Goal: Task Accomplishment & Management: Manage account settings

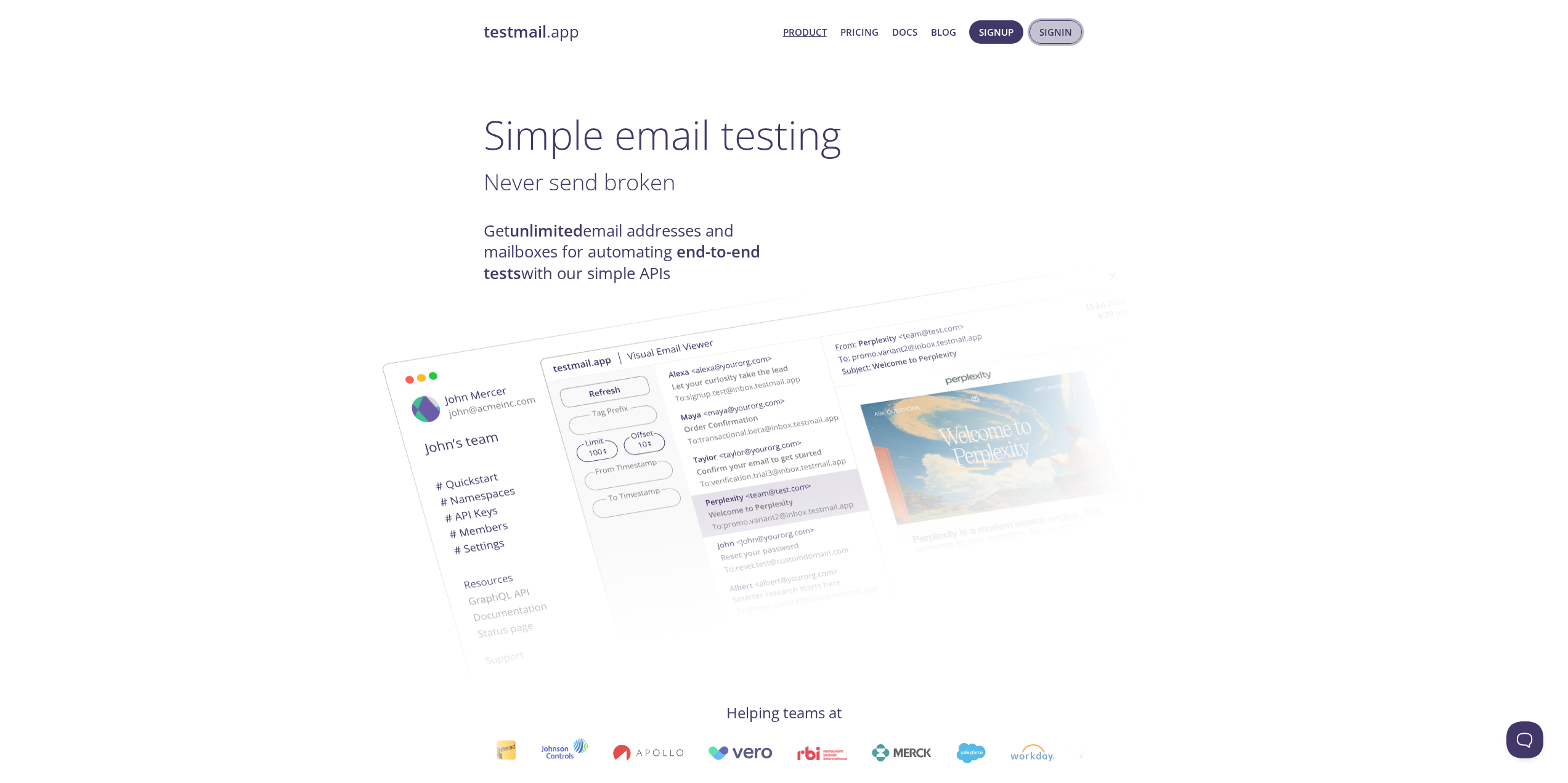
click at [1046, 38] on span "Signin" at bounding box center [1056, 32] width 33 height 16
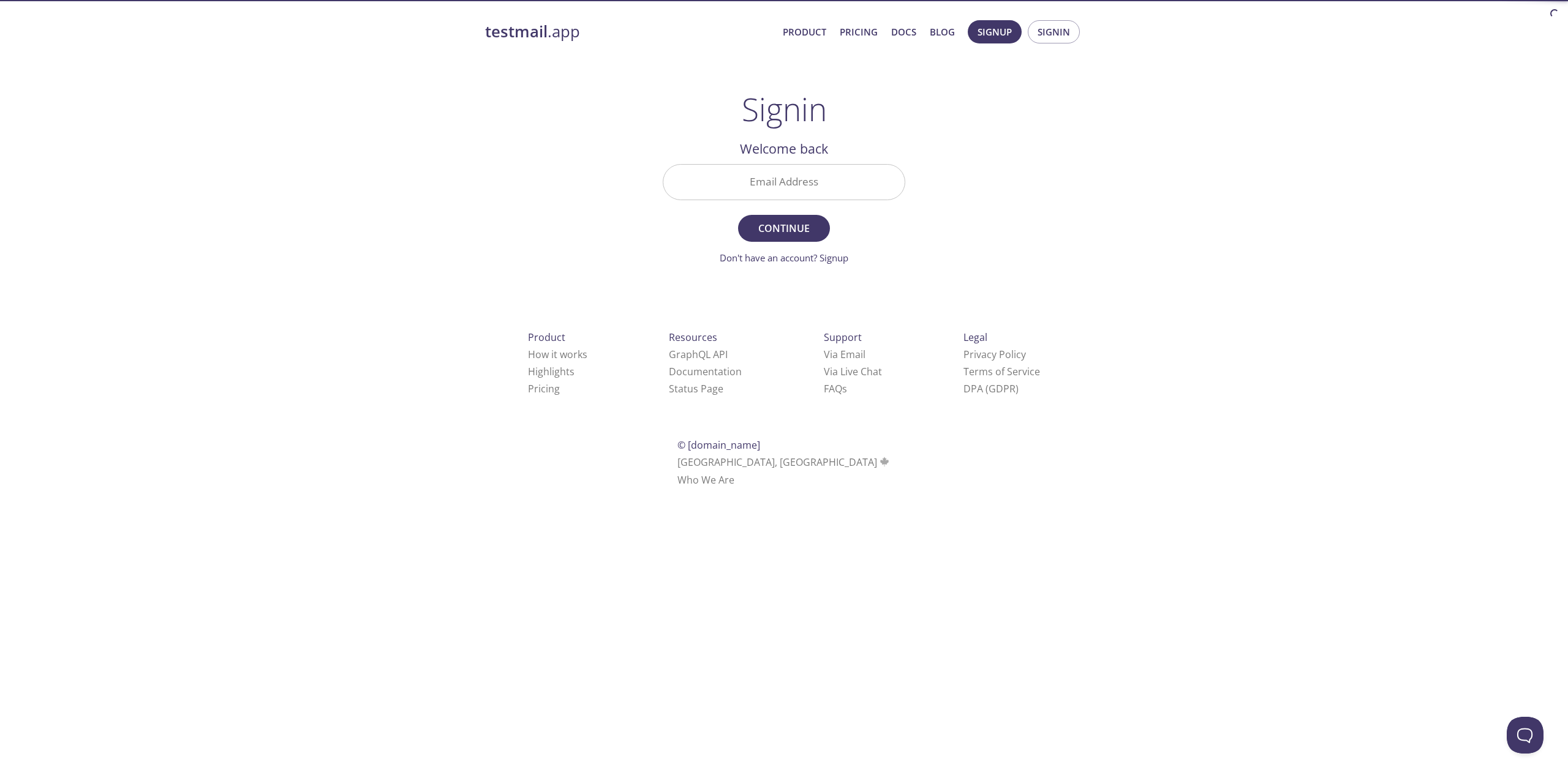
click at [833, 183] on input "Email Address" at bounding box center [783, 182] width 241 height 35
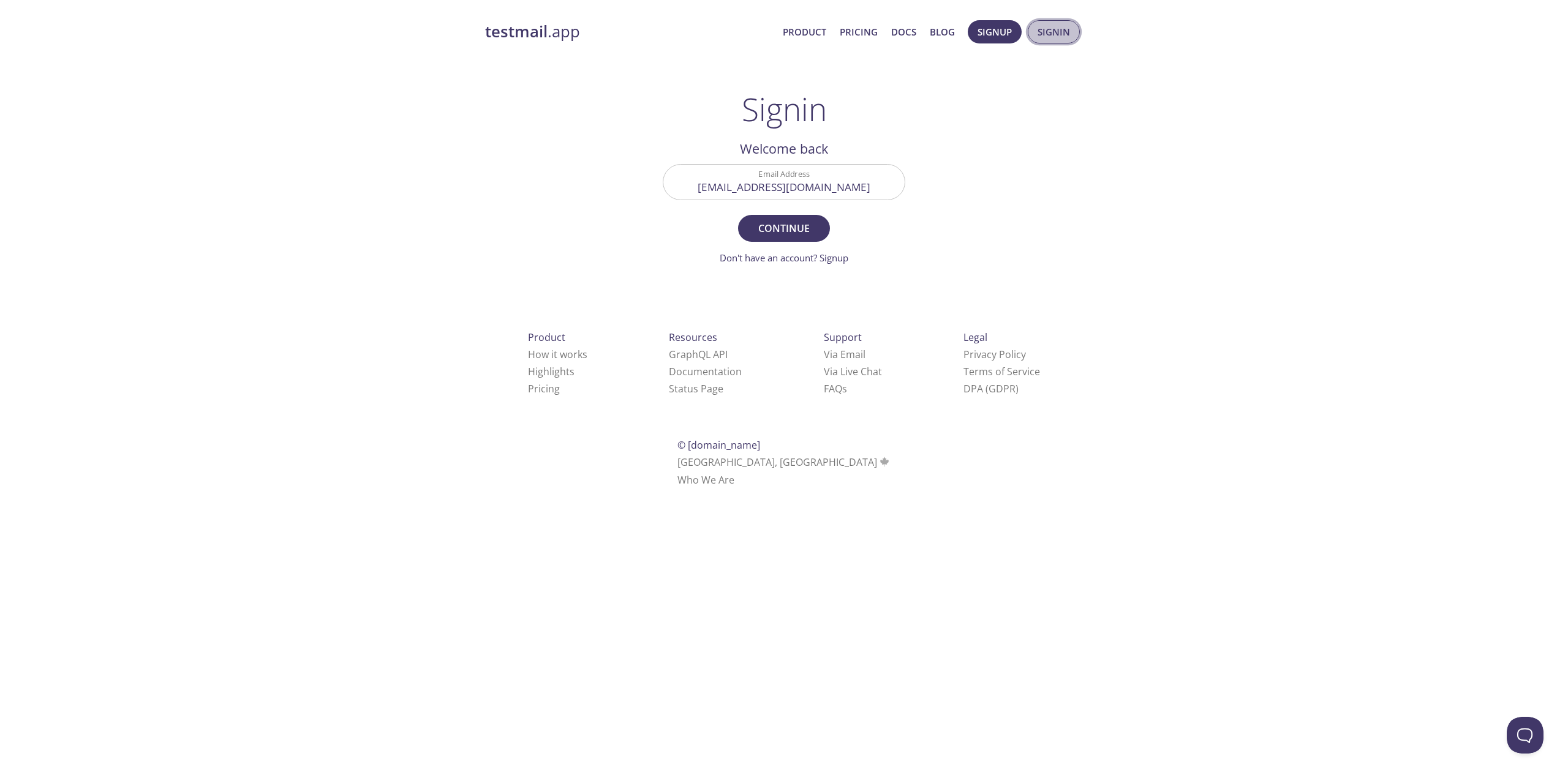
click at [1055, 38] on span "Signin" at bounding box center [1054, 32] width 32 height 16
click at [890, 192] on input "[EMAIL_ADDRESS][DOMAIN_NAME]" at bounding box center [783, 182] width 241 height 35
click at [495, 187] on div "testmail .app Product Pricing Docs Blog Signup Signin Signin Welcome back Email…" at bounding box center [784, 268] width 627 height 511
drag, startPoint x: 850, startPoint y: 184, endPoint x: 664, endPoint y: 178, distance: 186.1
click at [666, 178] on div "[EMAIL_ADDRESS][DOMAIN_NAME]" at bounding box center [783, 182] width 242 height 36
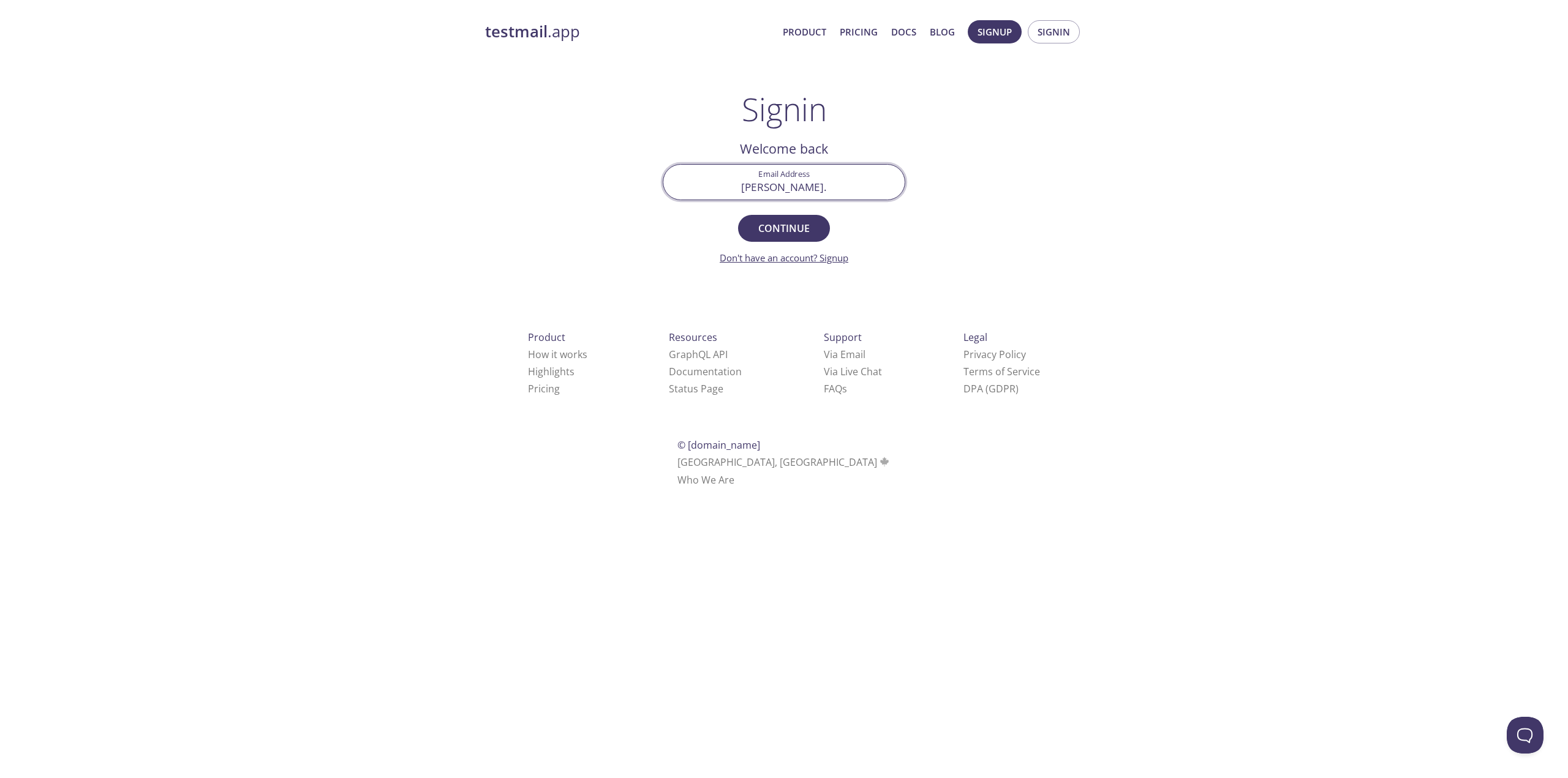
type input "[PERSON_NAME][EMAIL_ADDRESS][PERSON_NAME][DOMAIN_NAME]"
click at [777, 232] on span "Continue" at bounding box center [784, 229] width 65 height 17
click at [760, 179] on input "Signin Security Code" at bounding box center [783, 182] width 241 height 35
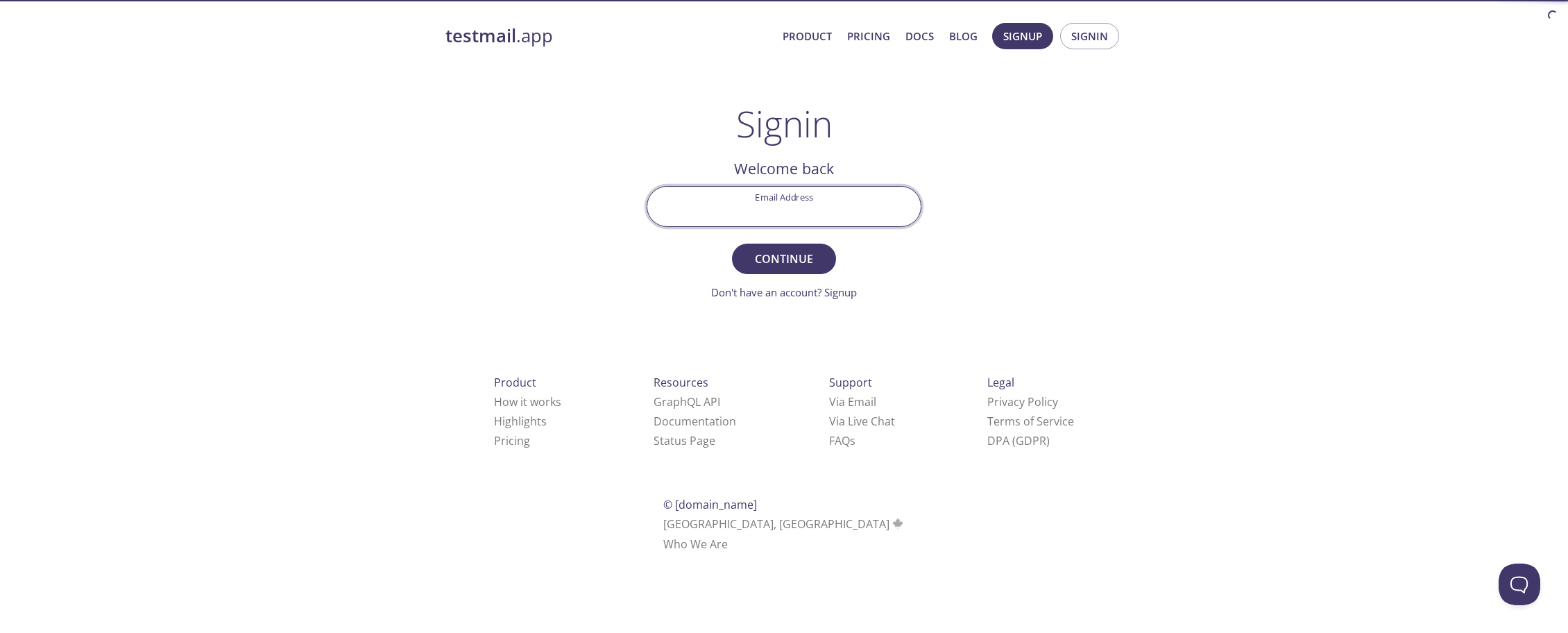
click at [786, 205] on input "Email Address" at bounding box center [784, 206] width 273 height 40
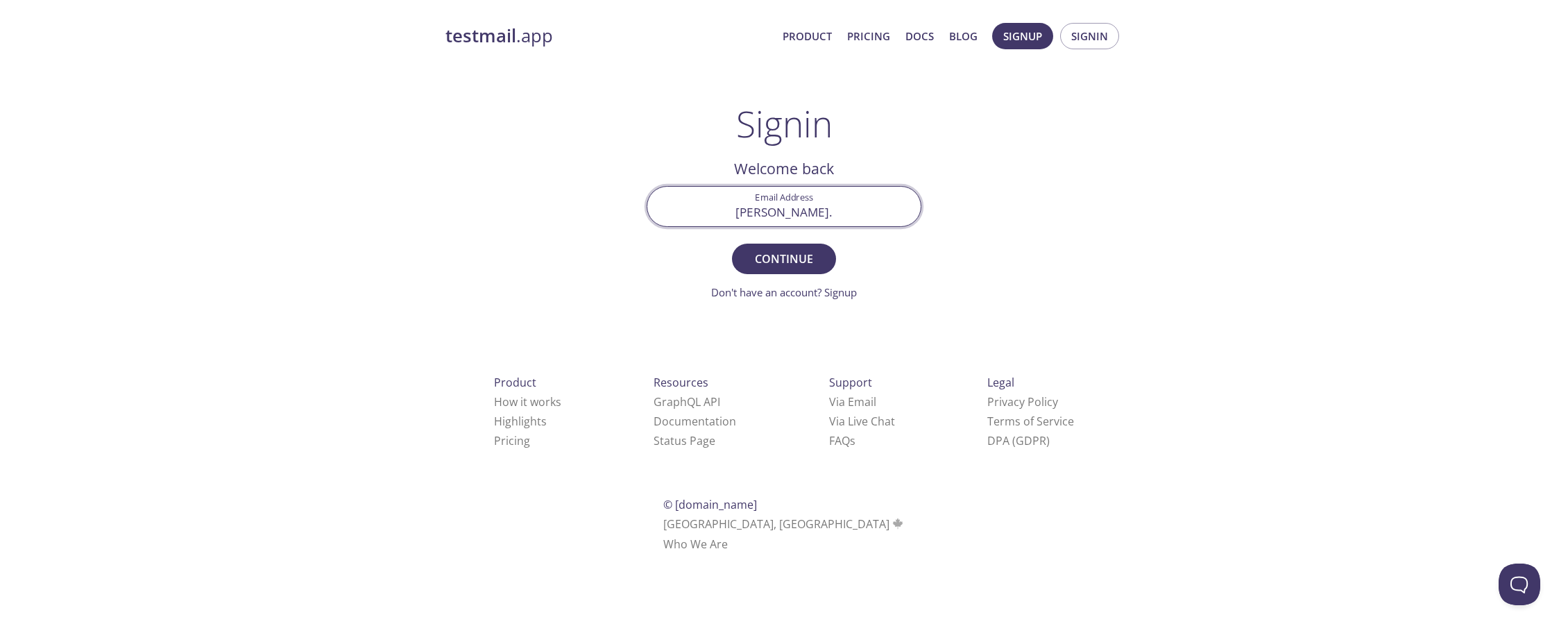
type input "[PERSON_NAME][EMAIL_ADDRESS][PERSON_NAME][DOMAIN_NAME]"
click at [829, 252] on button "Continue" at bounding box center [784, 259] width 104 height 30
drag, startPoint x: 815, startPoint y: 191, endPoint x: 790, endPoint y: 201, distance: 26.9
click at [814, 191] on input "Signin Security Code" at bounding box center [784, 206] width 273 height 40
paste input "HDUHVHJ"
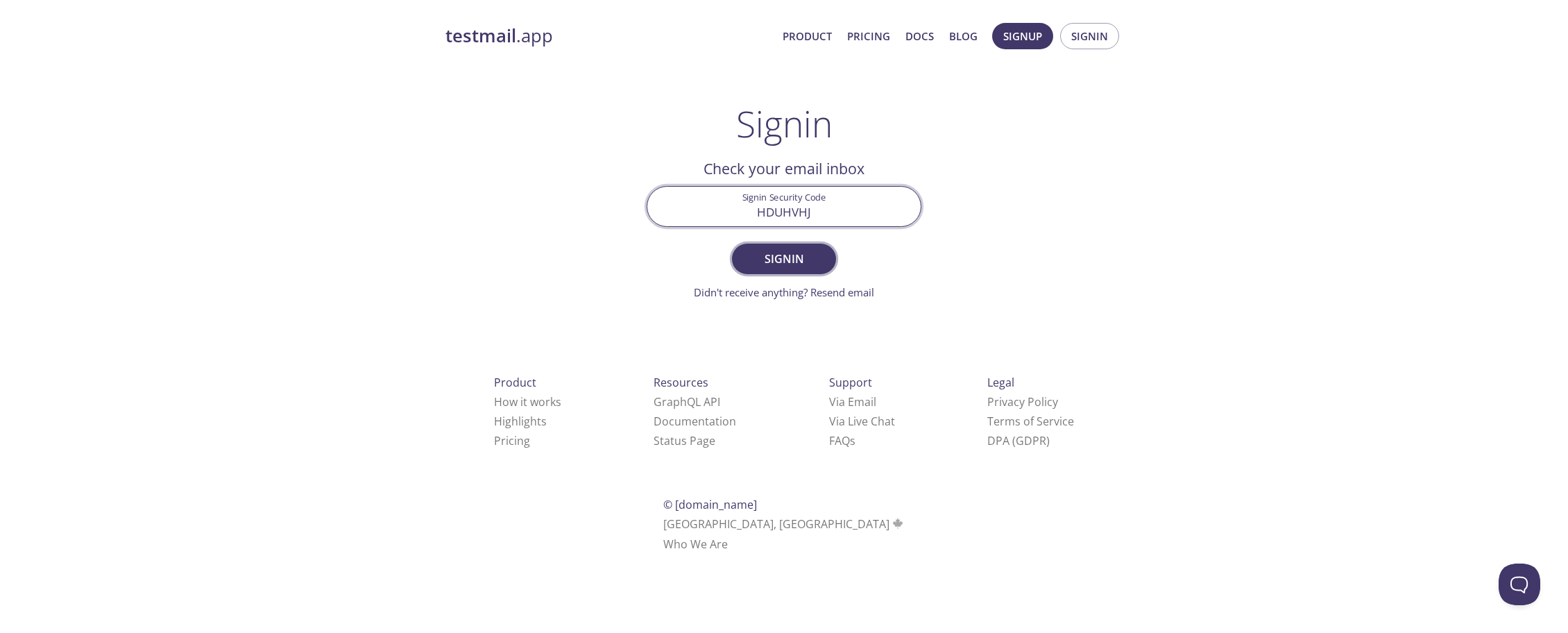
type input "HDUHVHJ"
click at [791, 257] on span "Signin" at bounding box center [784, 259] width 73 height 20
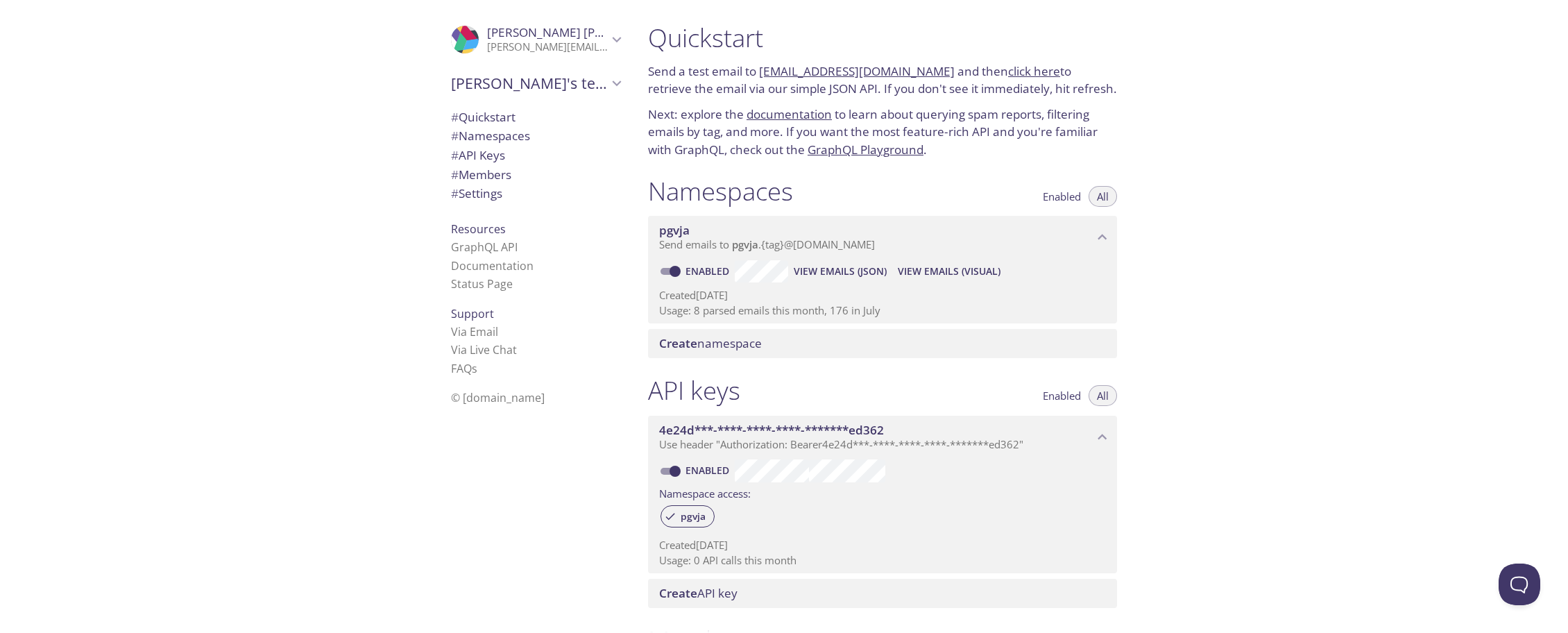
click at [614, 80] on icon "Larry's team" at bounding box center [617, 83] width 18 height 18
click at [608, 44] on icon "Larry Wells" at bounding box center [617, 40] width 18 height 18
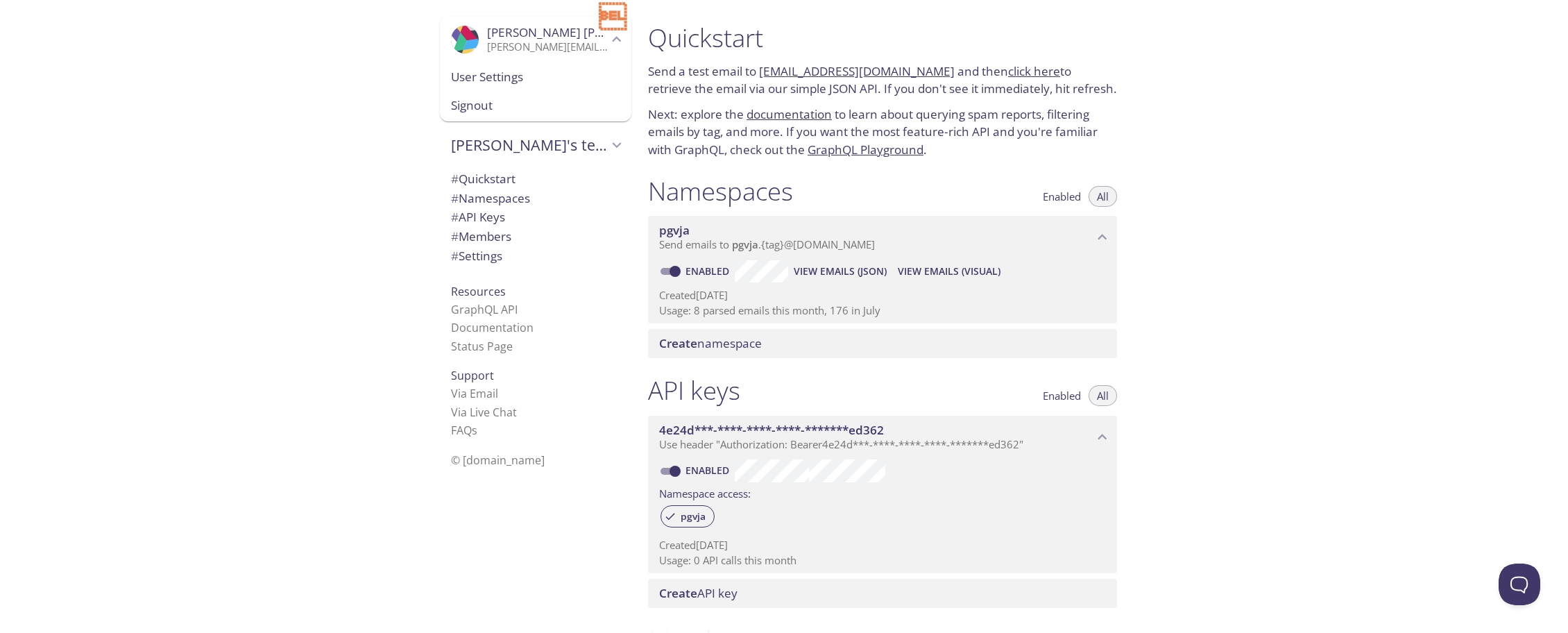
click at [608, 44] on icon "Larry Wells" at bounding box center [617, 40] width 18 height 18
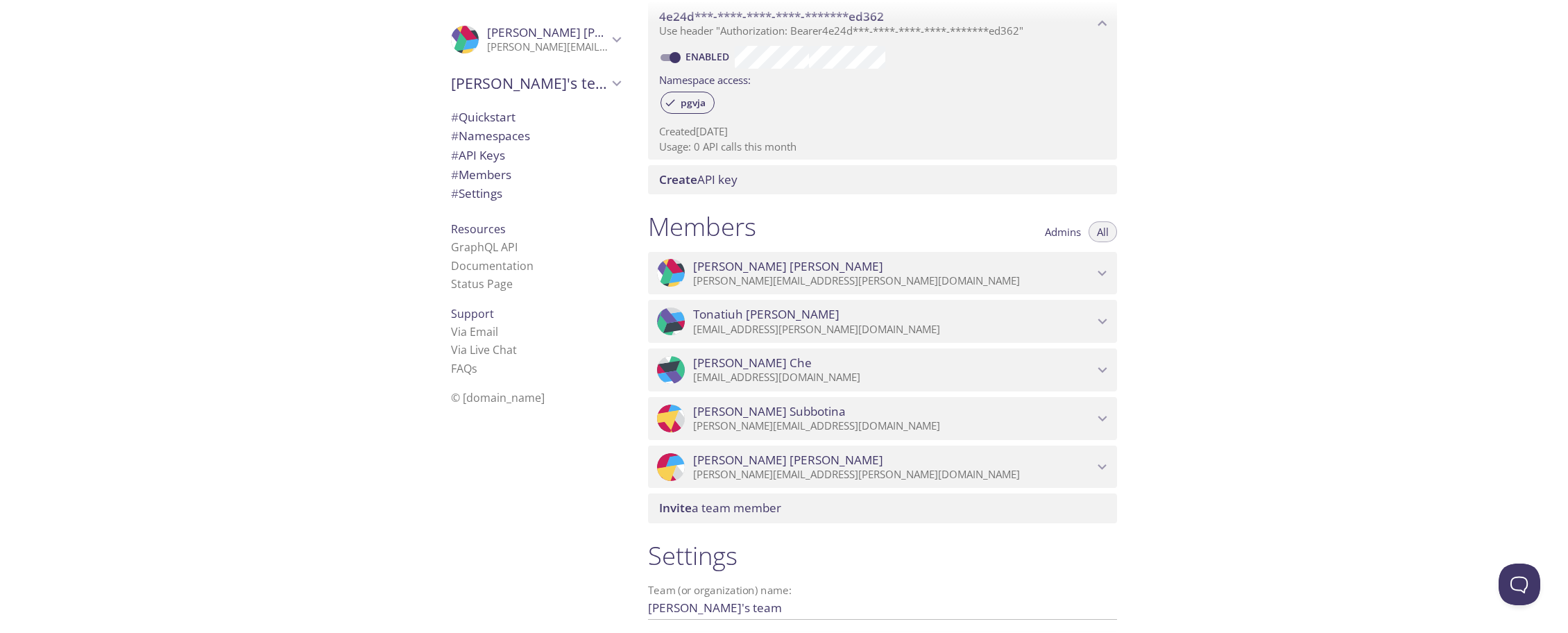
scroll to position [417, 0]
click at [733, 506] on span "Invite a team member" at bounding box center [720, 505] width 122 height 16
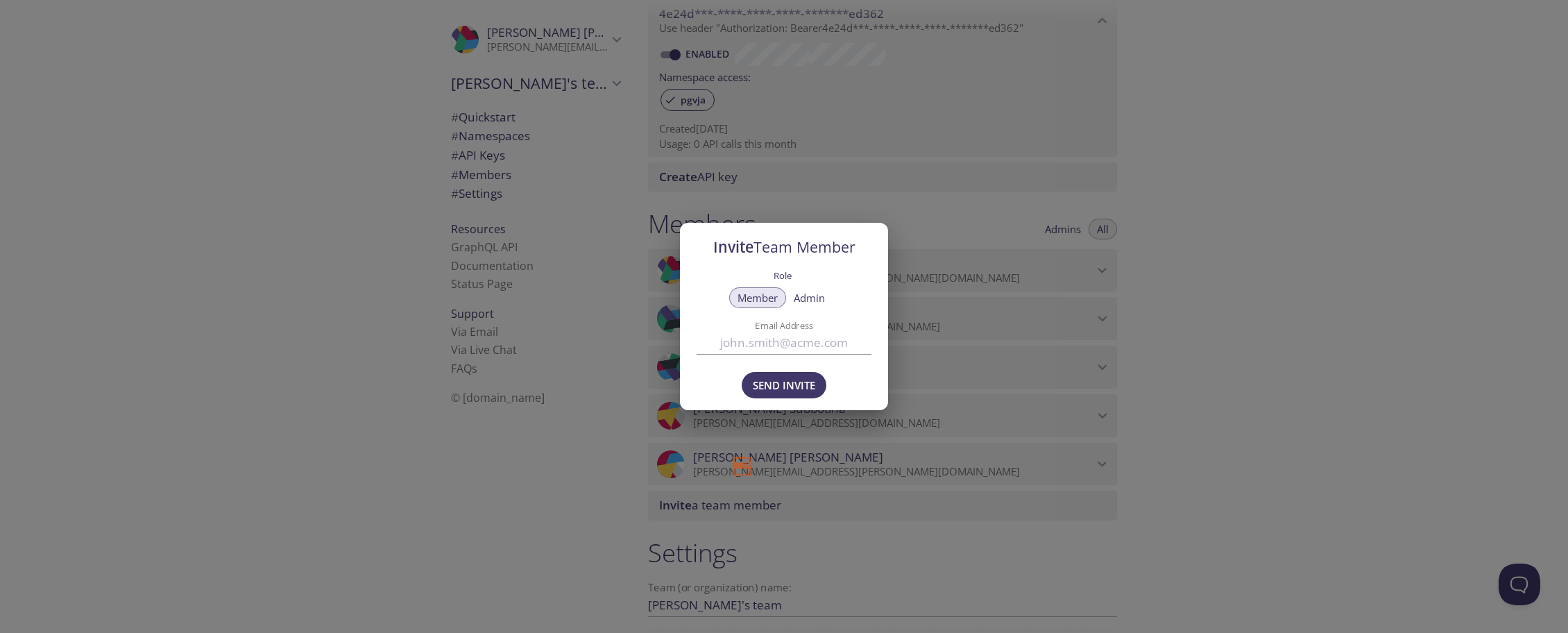
click at [762, 343] on input "Email Address" at bounding box center [784, 343] width 175 height 23
type input "[PERSON_NAME][EMAIL_ADDRESS][PERSON_NAME][DOMAIN_NAME]"
click at [808, 370] on div "Send Invite" at bounding box center [784, 385] width 92 height 33
click at [810, 382] on b "" at bounding box center [826, 375] width 37 height 53
click at [755, 389] on span "Send Invite" at bounding box center [784, 386] width 62 height 18
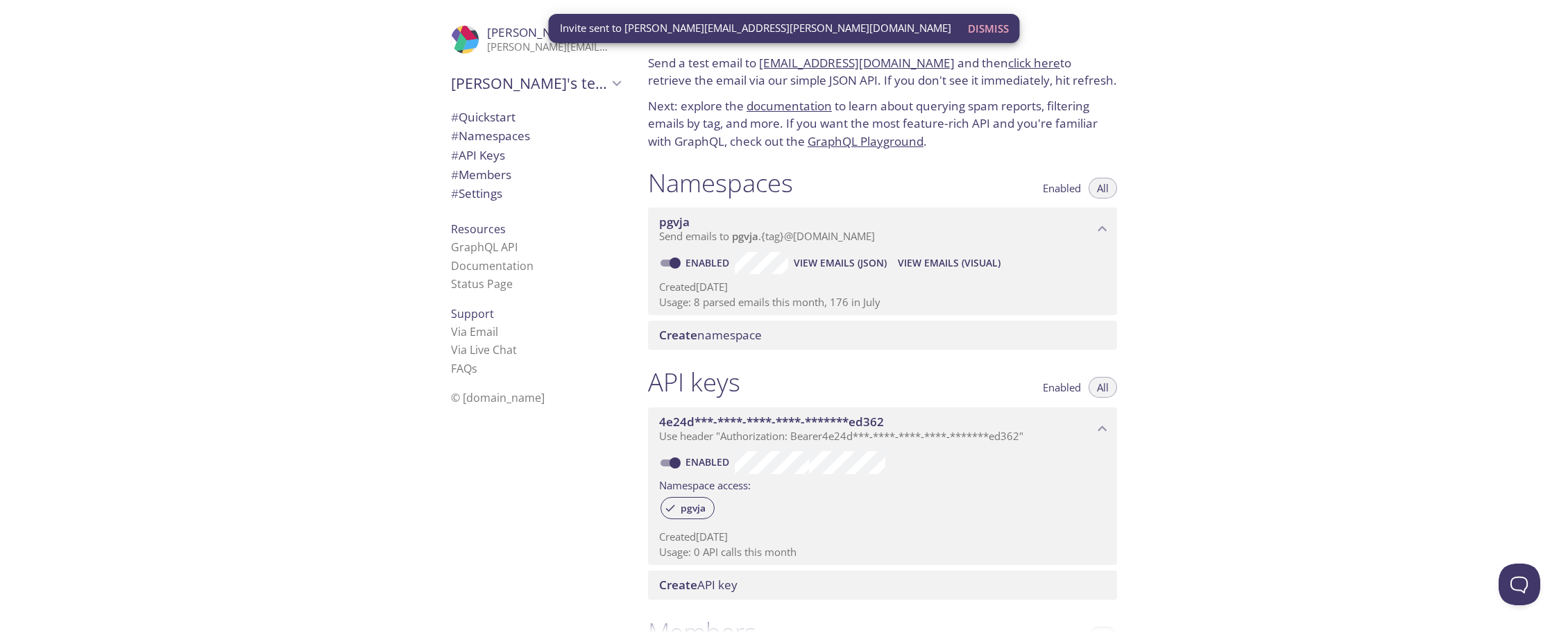
scroll to position [0, 0]
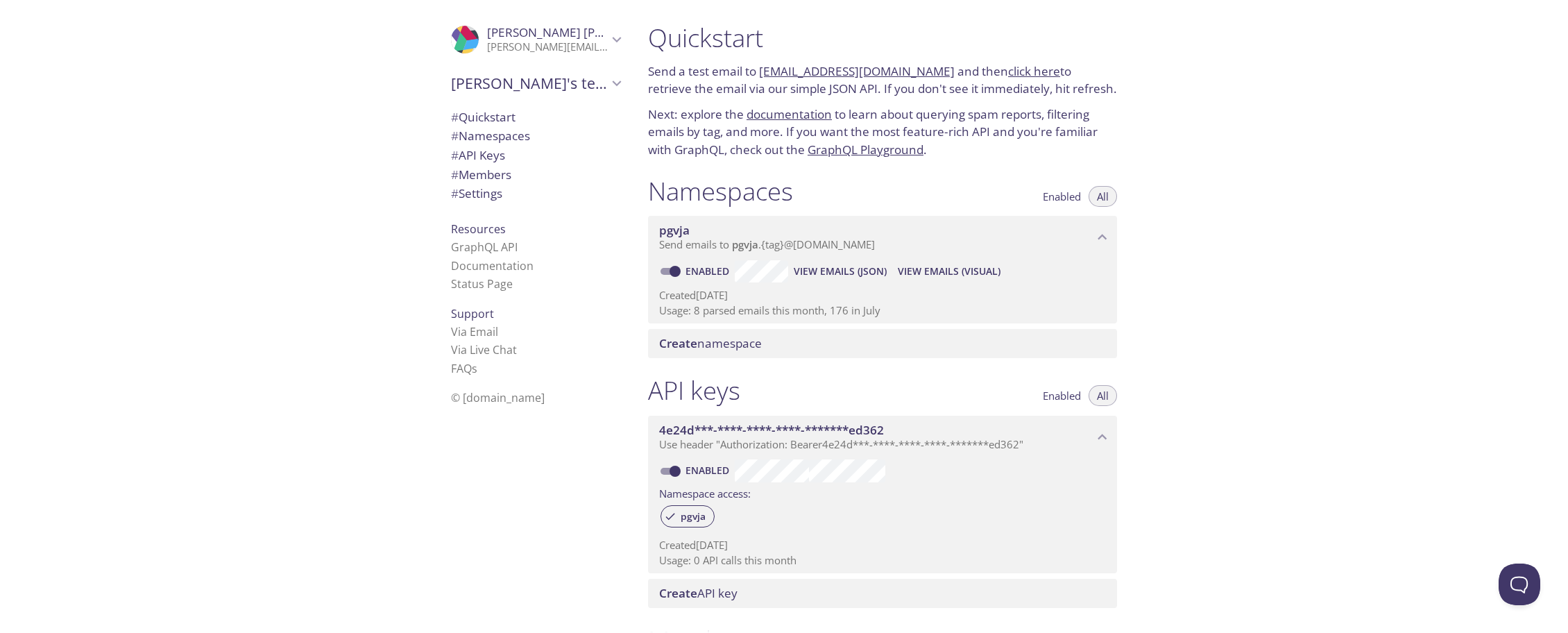
click at [829, 76] on link "[EMAIL_ADDRESS][DOMAIN_NAME]" at bounding box center [856, 71] width 196 height 16
click at [1006, 90] on p "Send a test email to pgvja.test@inbox.testmail.app and then click here to retri…" at bounding box center [882, 80] width 469 height 35
click at [1010, 71] on b "" at bounding box center [1024, 96] width 35 height 51
click at [1008, 73] on link "click here" at bounding box center [1034, 71] width 52 height 16
drag, startPoint x: 758, startPoint y: 74, endPoint x: 927, endPoint y: 58, distance: 169.8
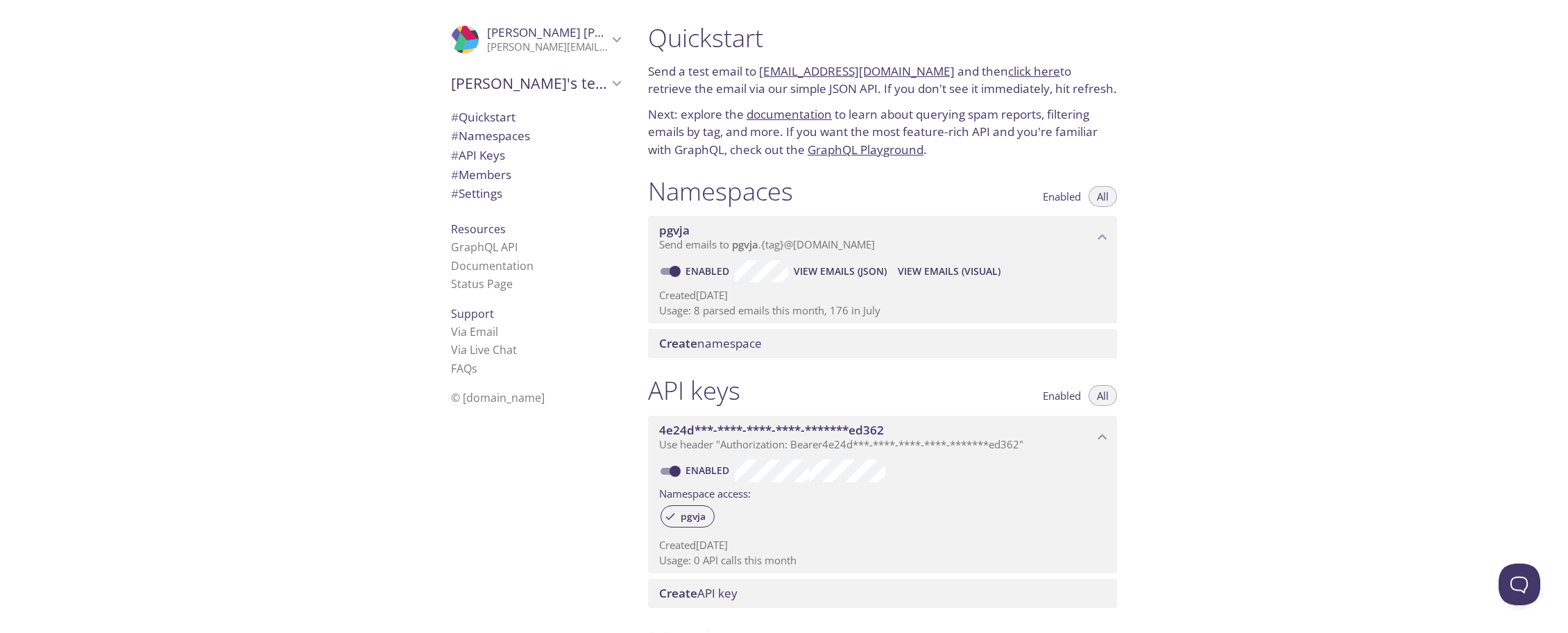
click at [927, 58] on div "Quickstart Send a test email to pgvja.test@inbox.testmail.app and then click he…" at bounding box center [882, 90] width 491 height 153
copy p "[EMAIL_ADDRESS][DOMAIN_NAME]"
click at [1027, 73] on link "click here" at bounding box center [1034, 71] width 52 height 16
